Goal: Find specific page/section: Find specific page/section

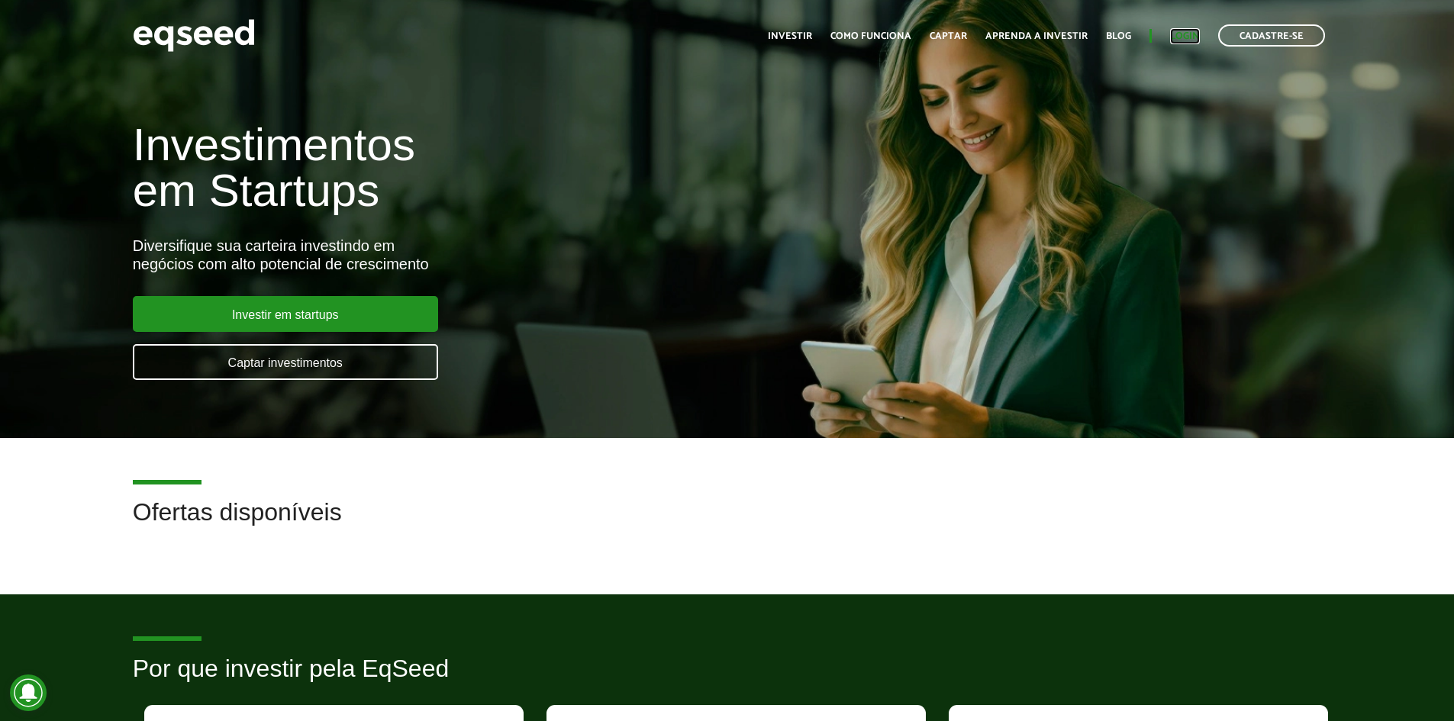
click at [1185, 36] on link "Login" at bounding box center [1185, 36] width 30 height 10
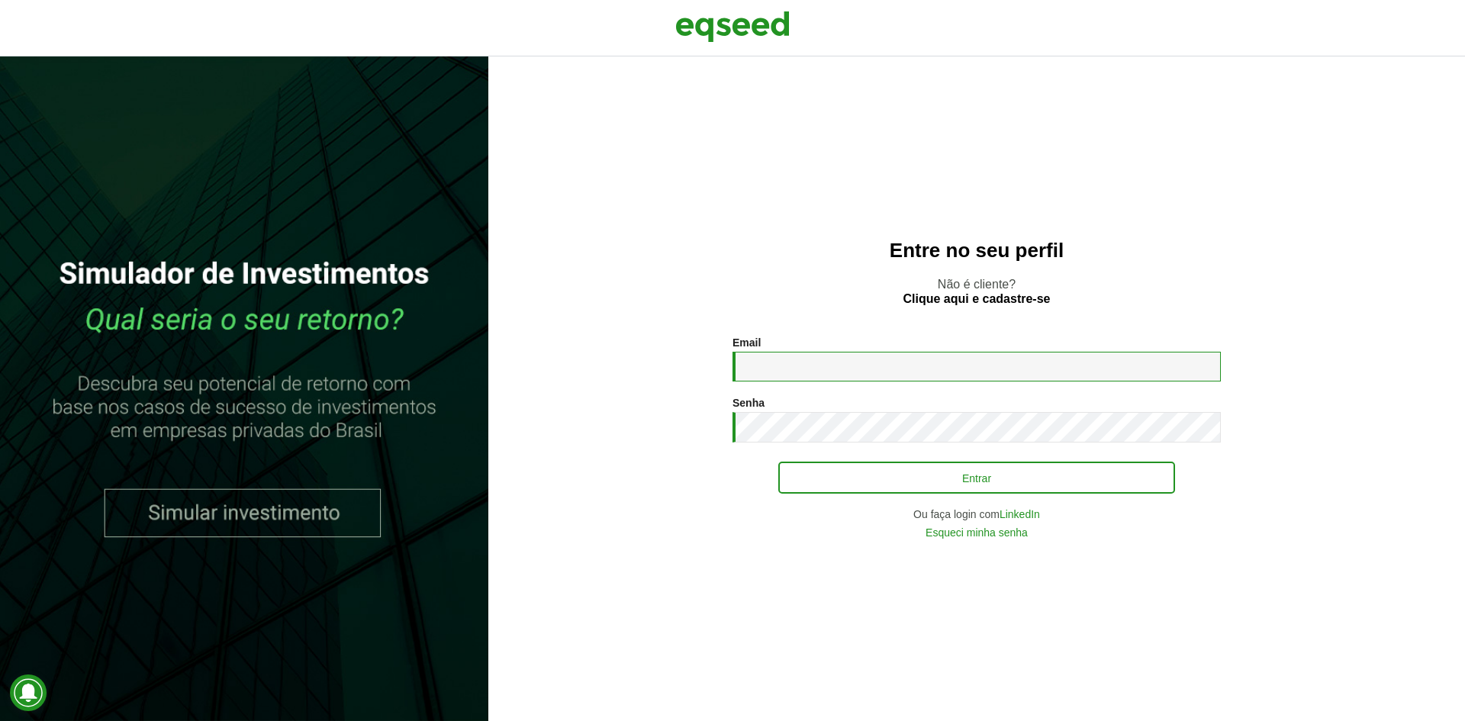
type input "**********"
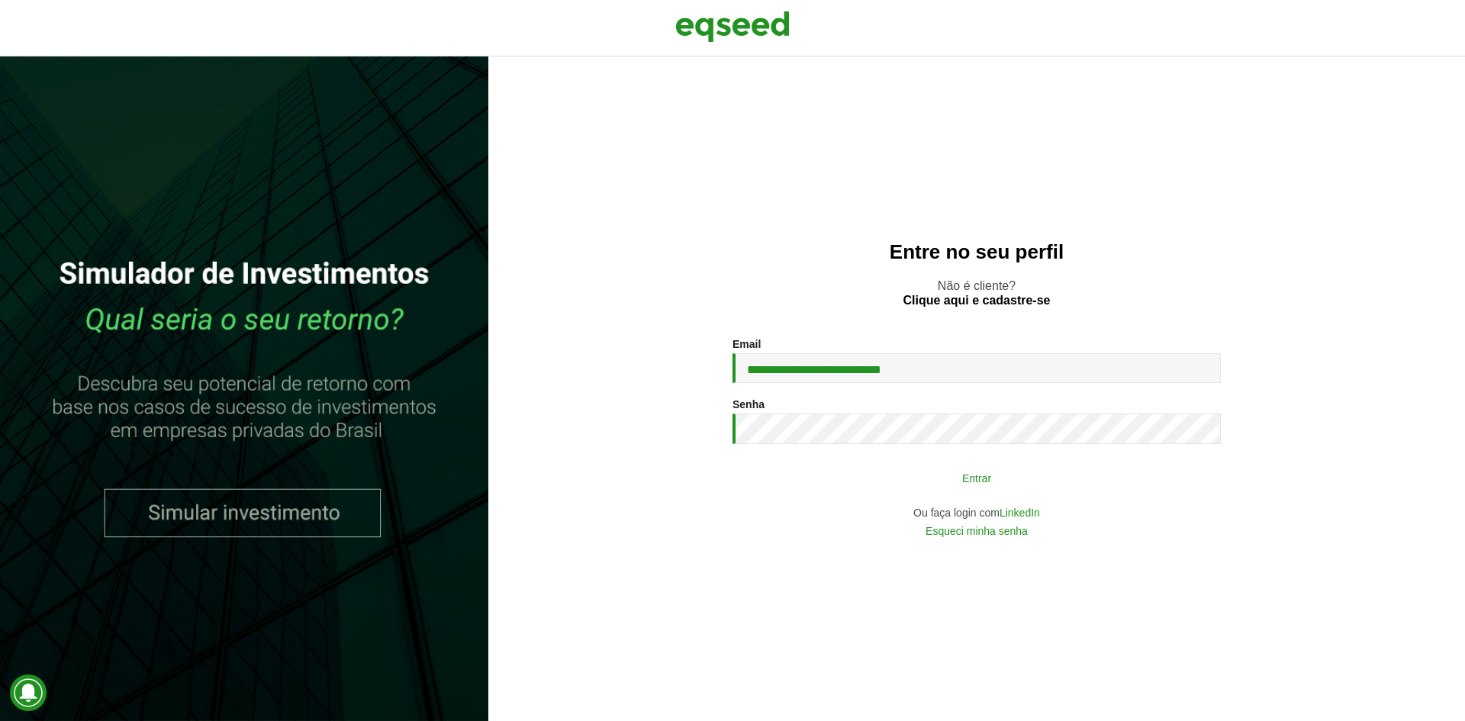
click at [945, 477] on button "Entrar" at bounding box center [976, 477] width 397 height 29
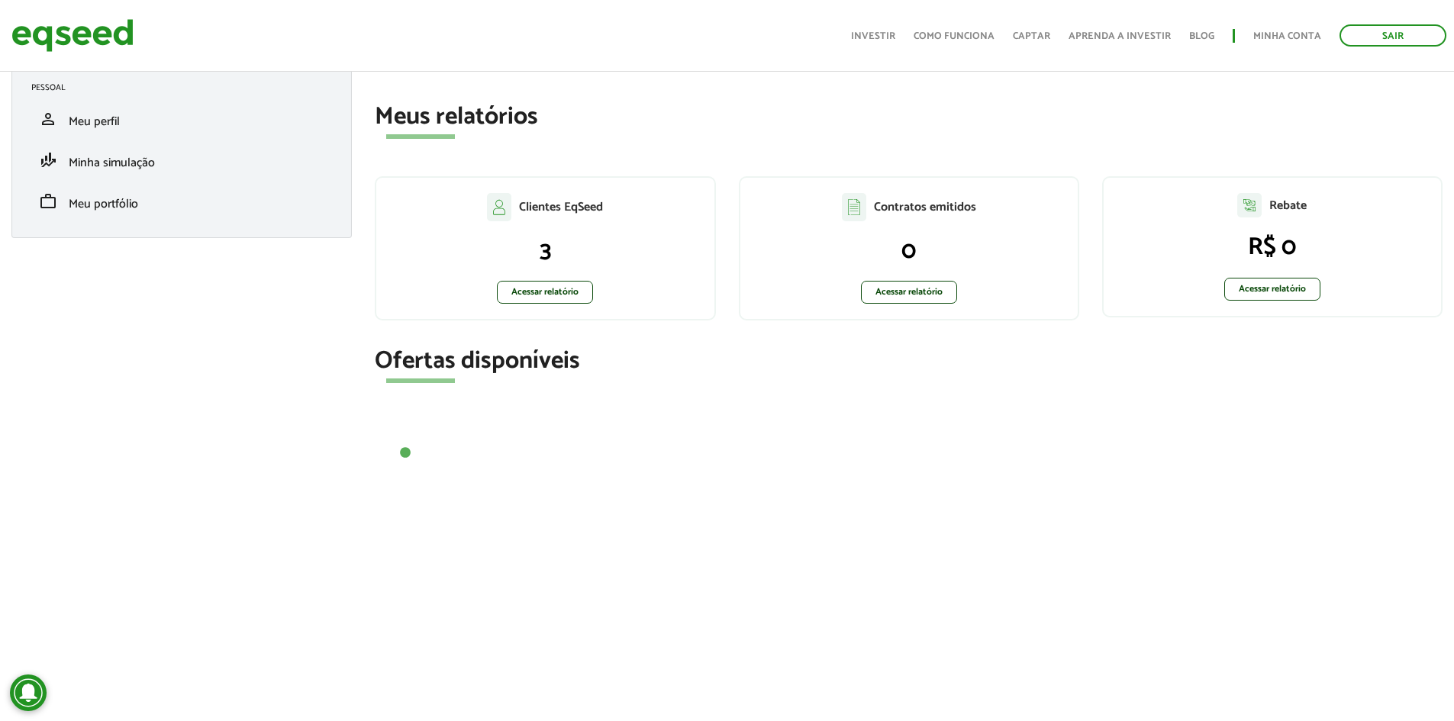
scroll to position [229, 0]
click at [658, 251] on p "3" at bounding box center [544, 249] width 307 height 29
click at [541, 281] on link "Acessar relatório" at bounding box center [545, 290] width 96 height 23
